Goal: Check status

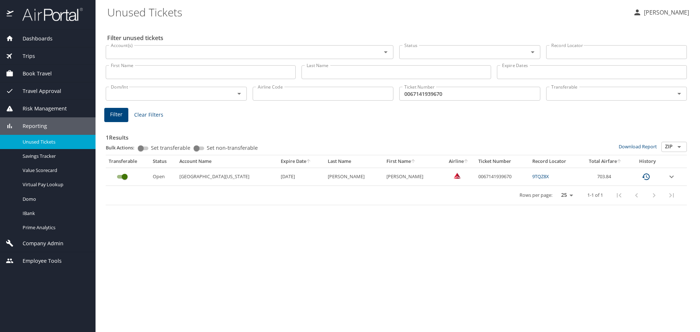
click at [44, 36] on span "Dashboards" at bounding box center [32, 39] width 39 height 8
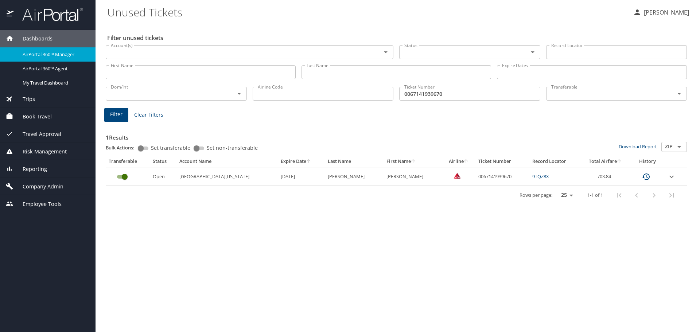
click at [57, 54] on span "AirPortal 360™ Manager" at bounding box center [55, 54] width 64 height 7
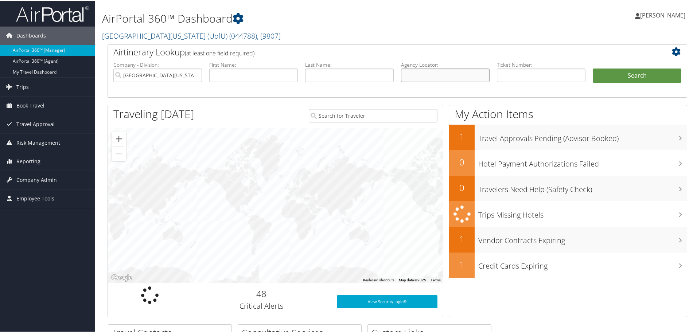
click at [429, 76] on input "text" at bounding box center [445, 74] width 89 height 13
type input "d98prf"
click at [631, 75] on button "Search" at bounding box center [636, 75] width 89 height 15
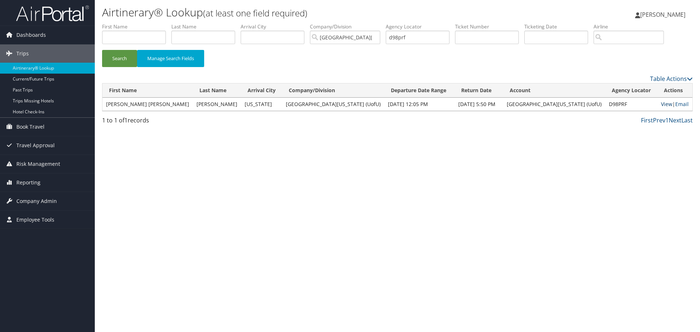
click at [661, 103] on link "View" at bounding box center [666, 104] width 11 height 7
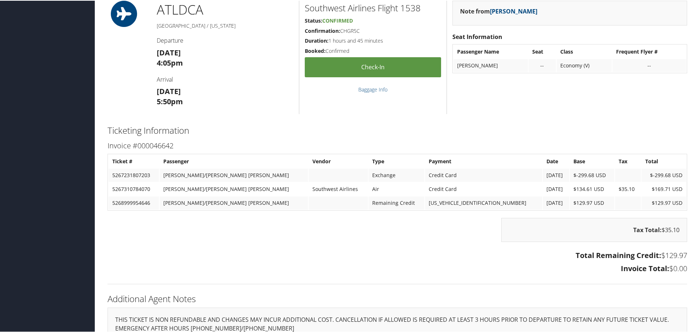
scroll to position [446, 0]
drag, startPoint x: 611, startPoint y: 119, endPoint x: 592, endPoint y: 99, distance: 27.3
